Goal: Find specific page/section: Find specific page/section

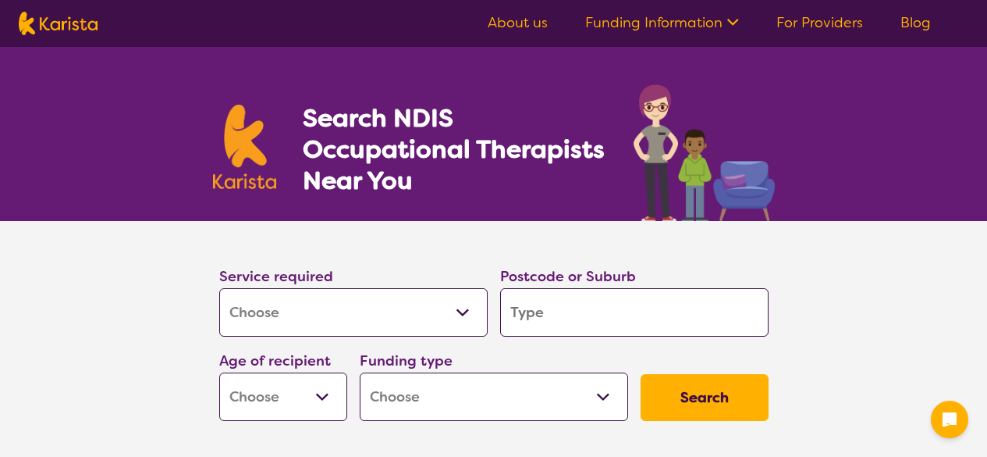
select select "[MEDICAL_DATA]"
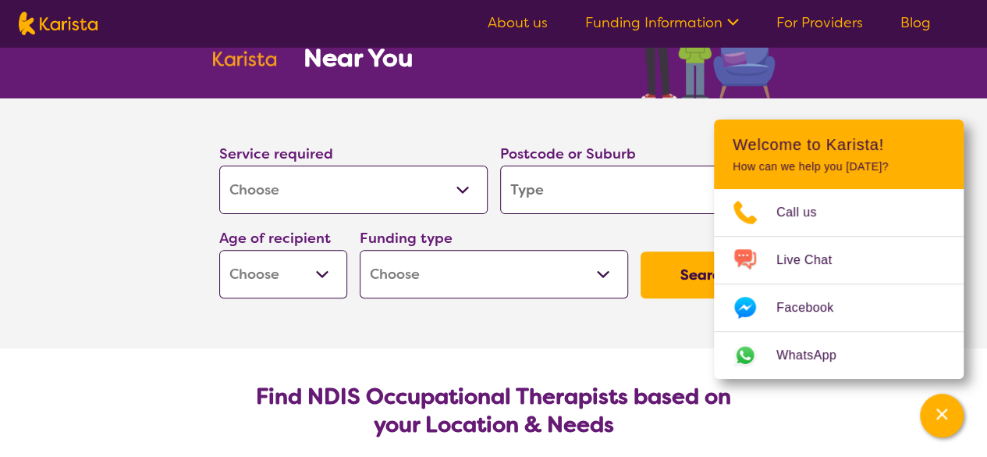
scroll to position [156, 0]
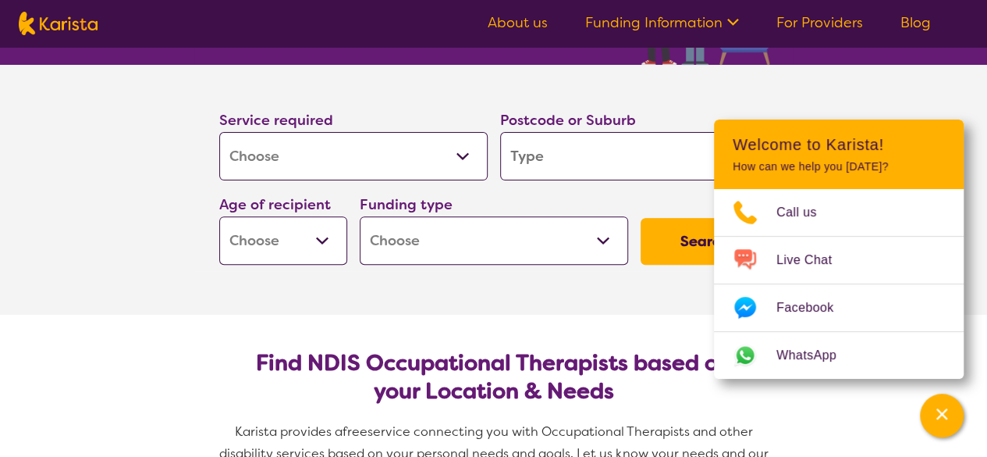
click at [534, 149] on input "search" at bounding box center [634, 156] width 268 height 48
type input "0"
type input "3"
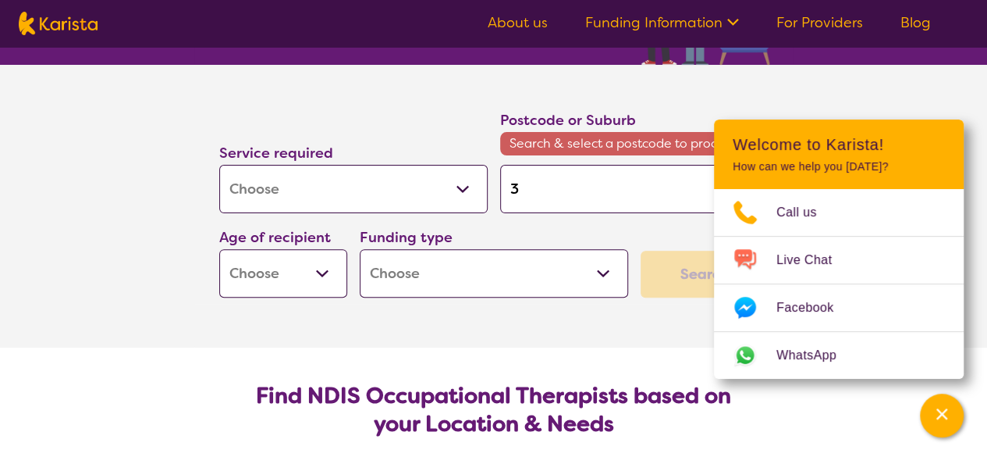
type input "30"
type input "307"
type input "3079"
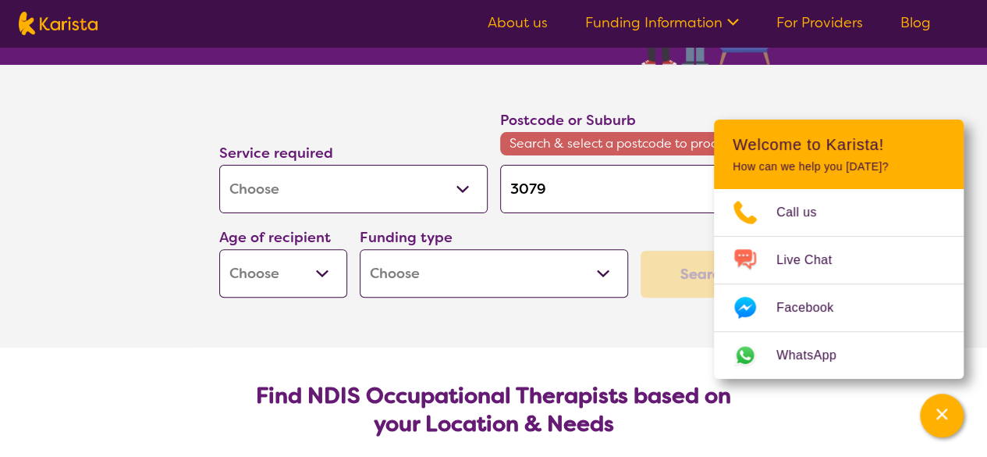
type input "3079"
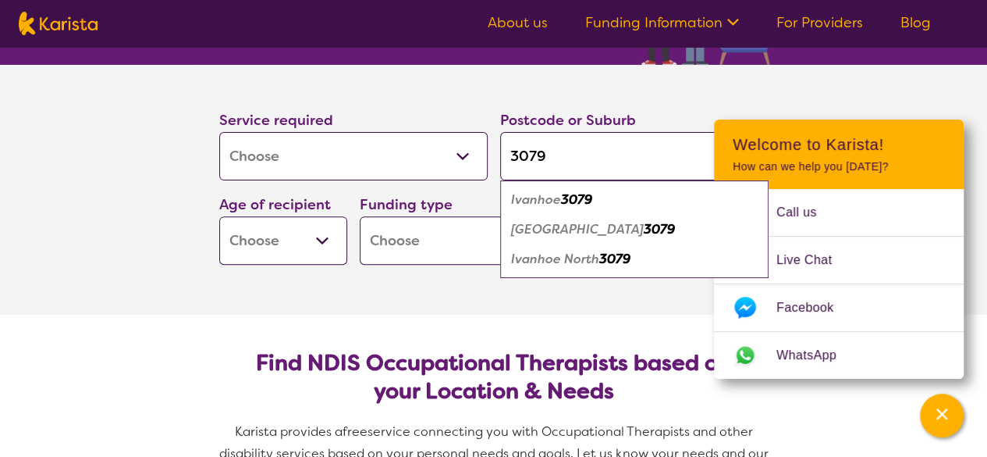
type input "3079"
click at [335, 241] on select "Early Childhood - 0 to 9 Child - 10 to 11 Adolescent - 12 to 17 Adult - 18 to 6…" at bounding box center [283, 240] width 128 height 48
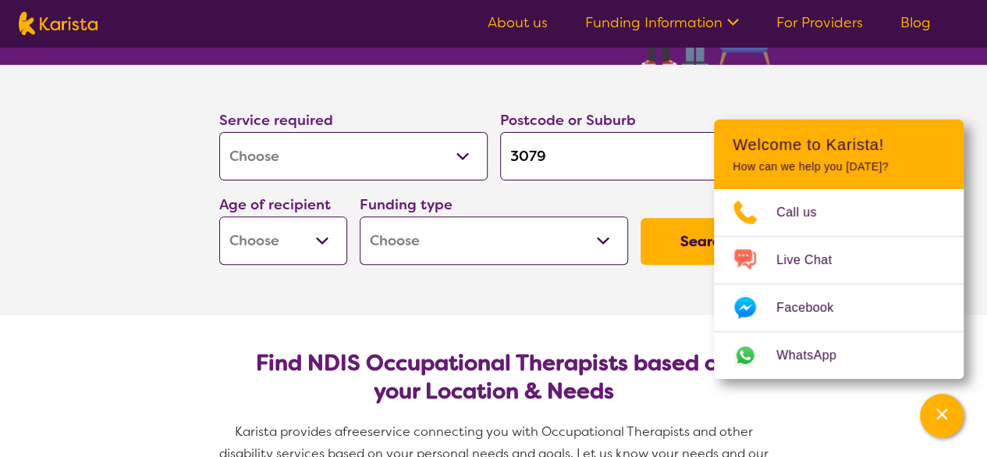
select select "EC"
click at [219, 216] on select "Early Childhood - 0 to 9 Child - 10 to 11 Adolescent - 12 to 17 Adult - 18 to 6…" at bounding box center [283, 240] width 128 height 48
select select "EC"
click at [532, 240] on select "Home Care Package (HCP) National Disability Insurance Scheme (NDIS) I don't know" at bounding box center [494, 240] width 268 height 48
